Goal: Task Accomplishment & Management: Use online tool/utility

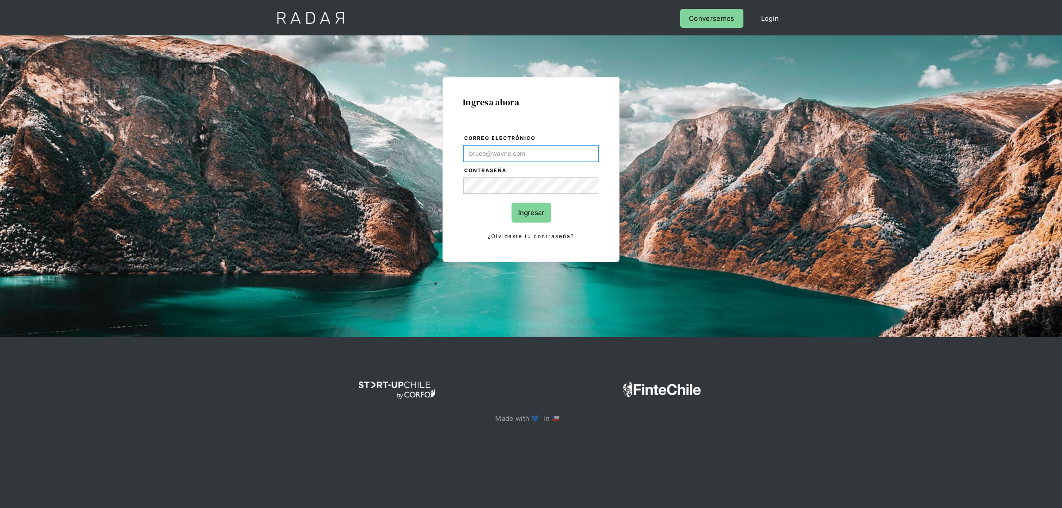
click at [543, 153] on input "Correo electrónico" at bounding box center [530, 153] width 135 height 17
type input "[EMAIL_ADDRESS][DOMAIN_NAME]"
click at [532, 223] on form "Correo electrónico lmoreira@dlocal.com Contraseña Ingresar ¿Olvidaste tu contra…" at bounding box center [531, 188] width 136 height 108
click at [528, 208] on input "Ingresar" at bounding box center [531, 213] width 39 height 20
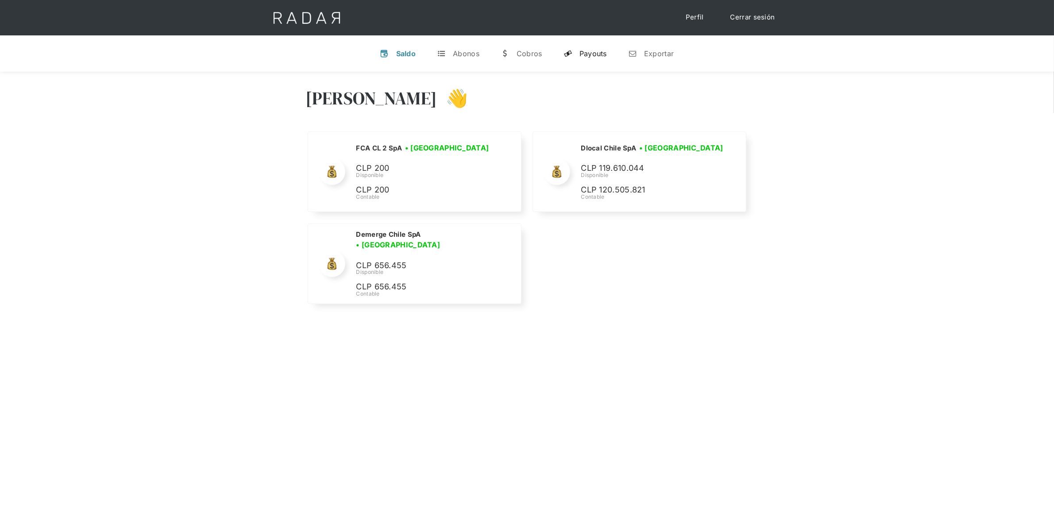
click at [572, 57] on link "y Payouts" at bounding box center [585, 53] width 58 height 23
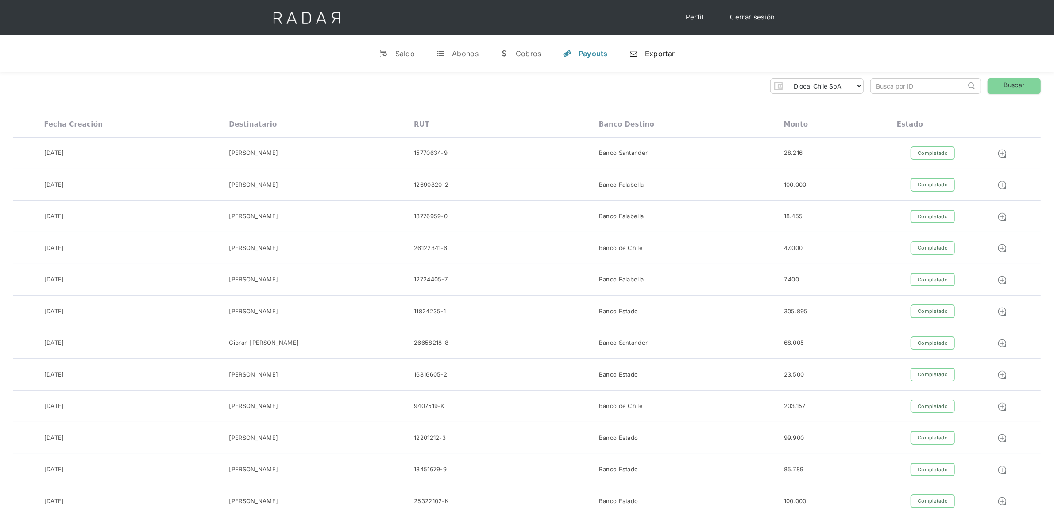
click at [632, 54] on div "n" at bounding box center [633, 53] width 9 height 9
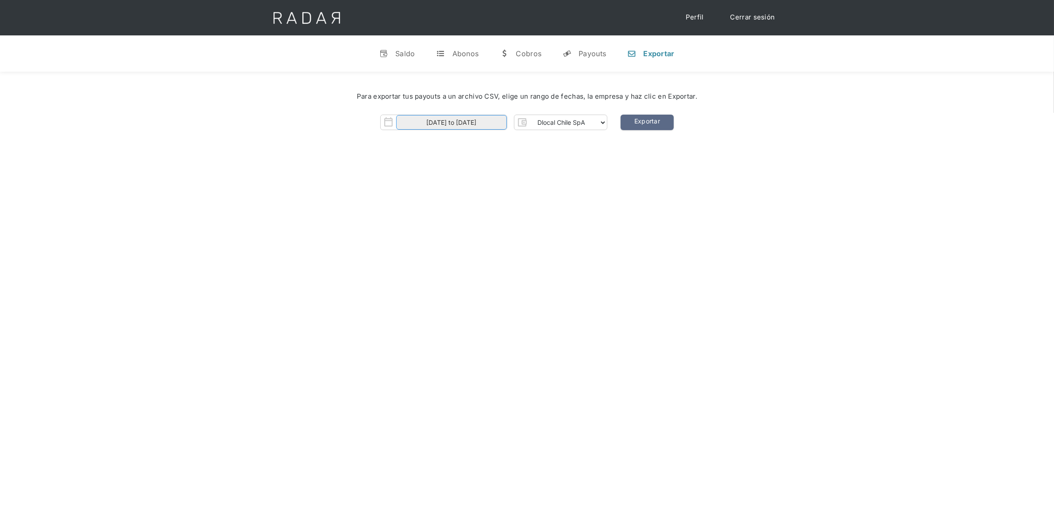
click at [454, 119] on input "[DATE] to [DATE]" at bounding box center [451, 122] width 111 height 15
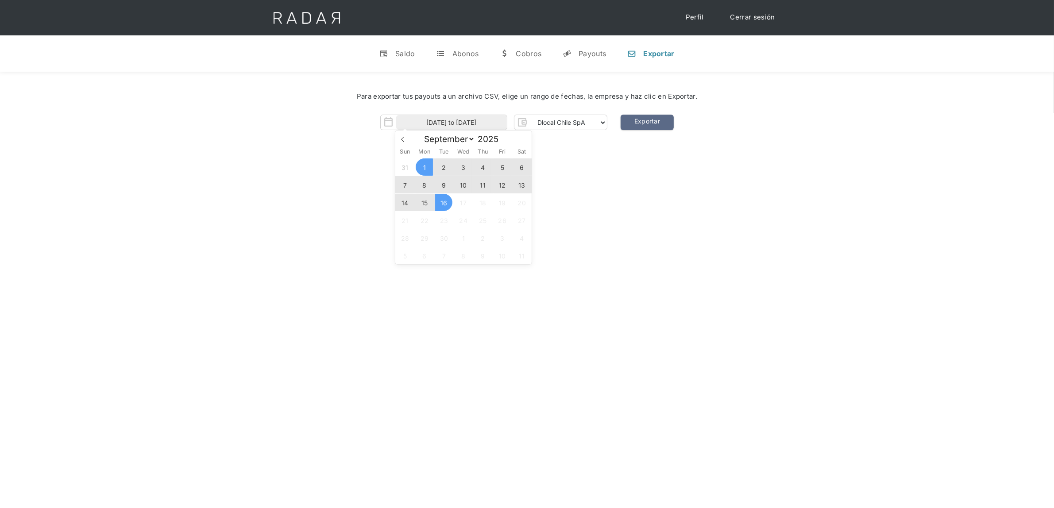
click at [431, 164] on span "1" at bounding box center [424, 166] width 17 height 17
click at [438, 210] on span "16" at bounding box center [443, 202] width 17 height 17
type input "[DATE] to [DATE]"
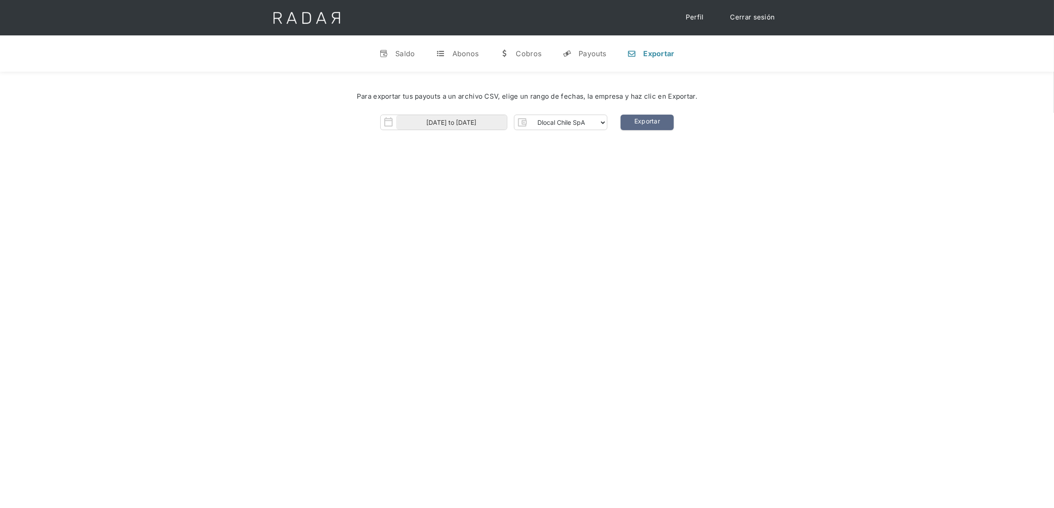
click at [567, 187] on div "[PERSON_NAME] 👋 Cargando tus cuentas... Nombre de la empresa • [GEOGRAPHIC_DATA…" at bounding box center [527, 326] width 1054 height 508
click at [636, 124] on link "Exportar" at bounding box center [646, 122] width 53 height 15
